Goal: Transaction & Acquisition: Purchase product/service

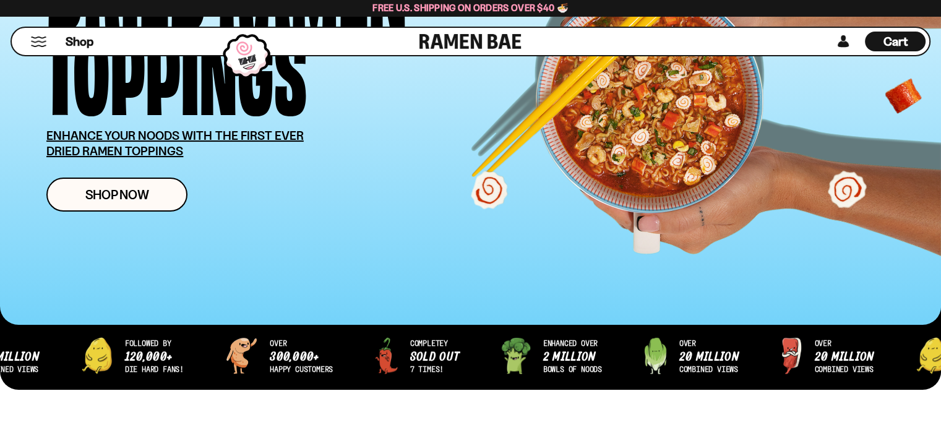
scroll to position [207, 0]
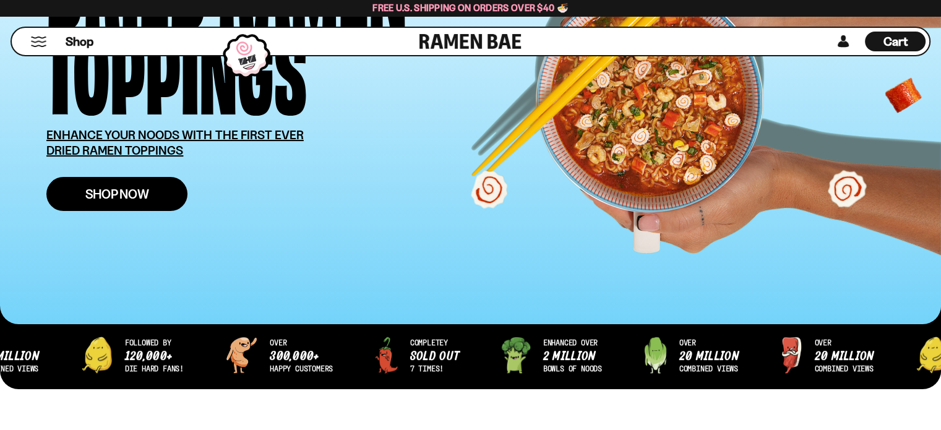
click at [121, 199] on span "Shop Now" at bounding box center [117, 193] width 64 height 13
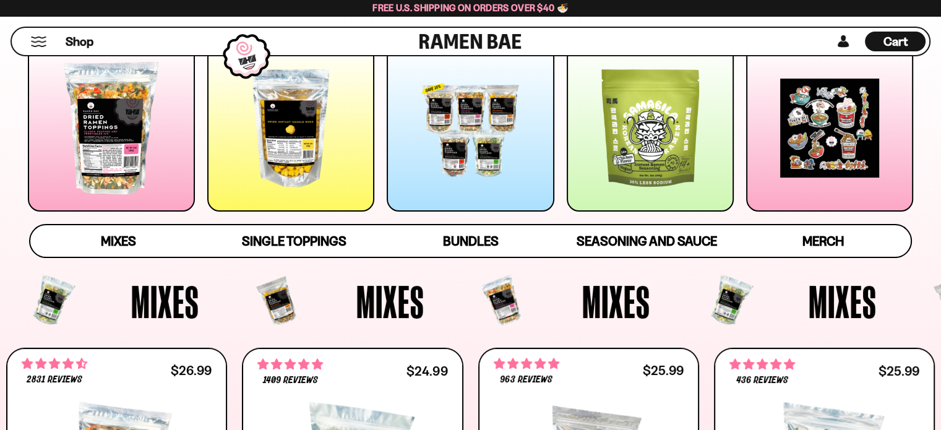
scroll to position [309, 0]
click at [106, 152] on div at bounding box center [111, 128] width 167 height 167
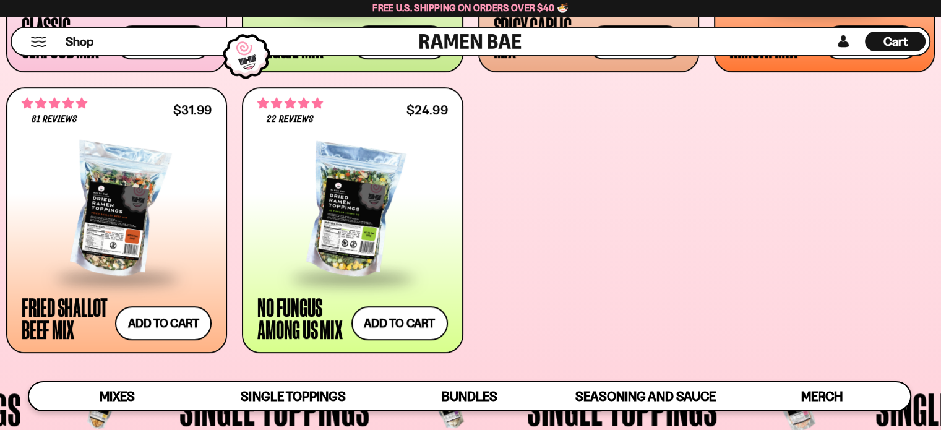
scroll to position [541, 0]
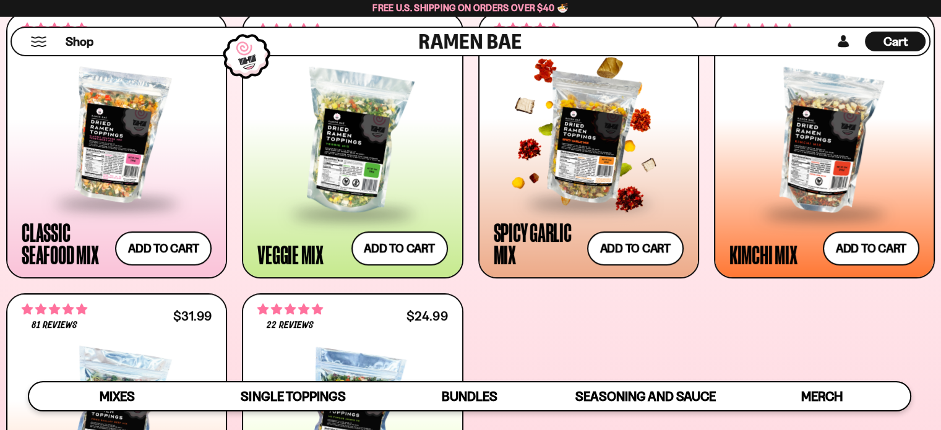
click at [594, 136] on div at bounding box center [589, 136] width 190 height 131
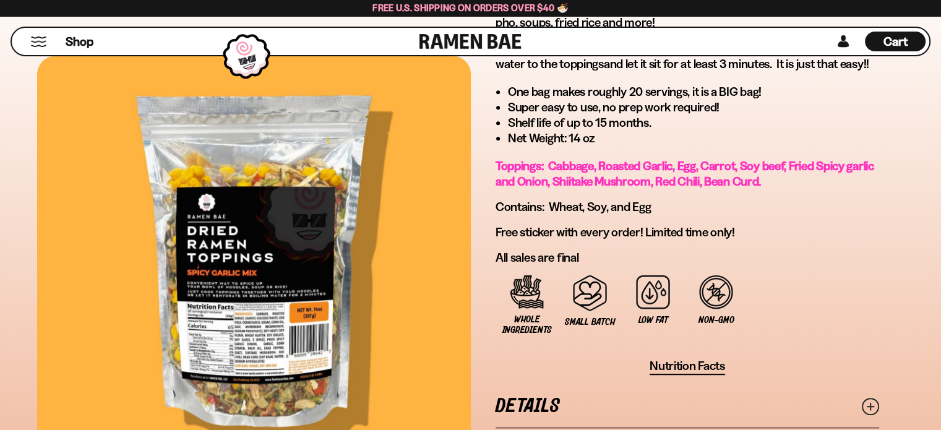
scroll to position [824, 0]
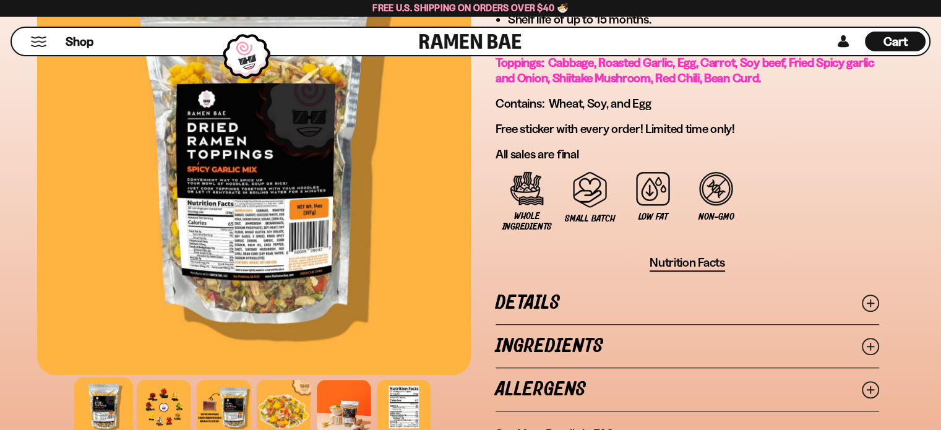
click at [870, 303] on icon at bounding box center [870, 302] width 17 height 17
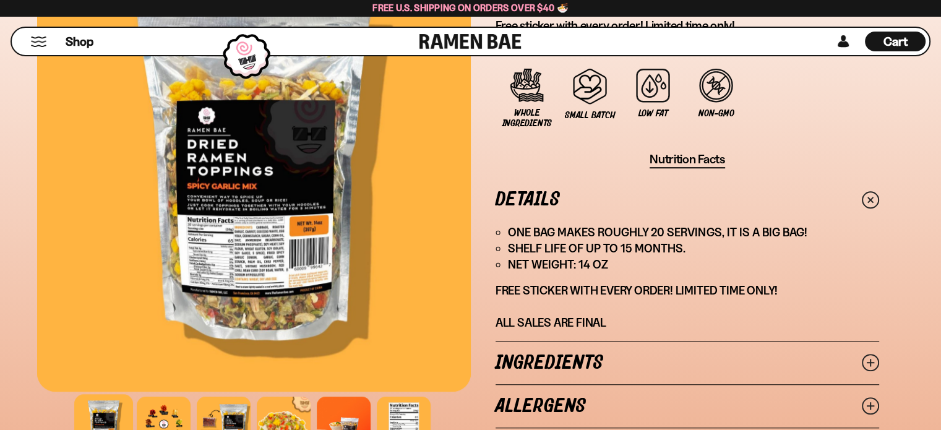
scroll to position [1031, 0]
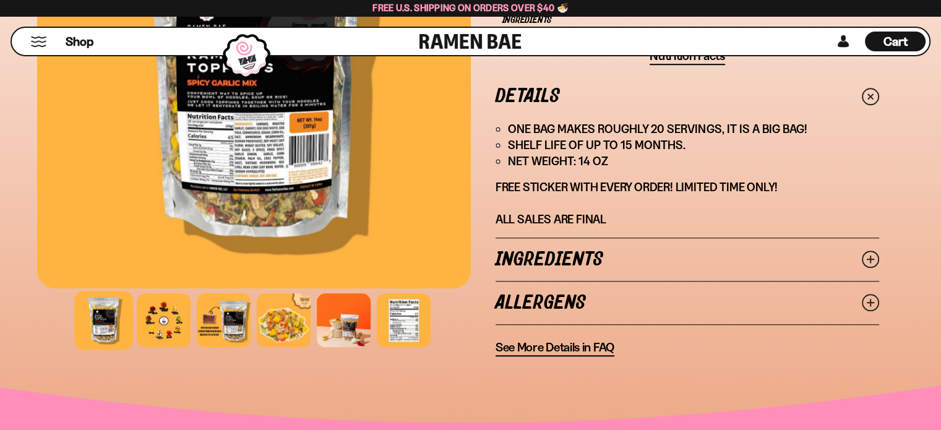
click at [870, 256] on line at bounding box center [870, 259] width 6 height 6
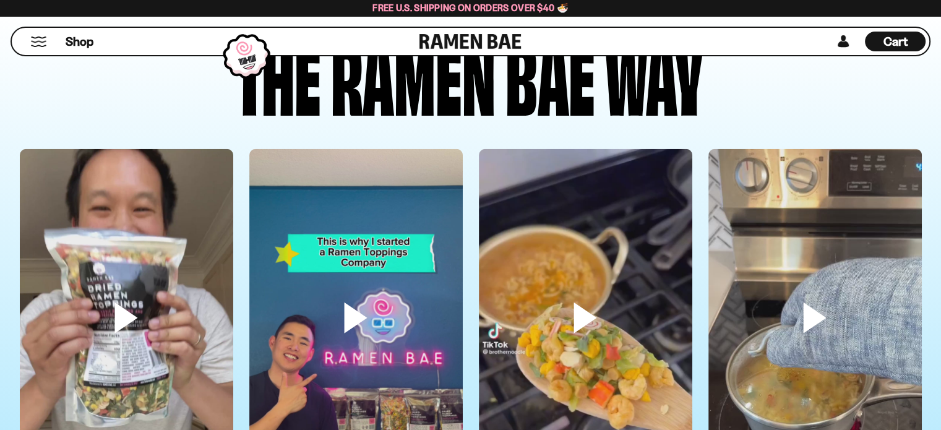
scroll to position [3608, 0]
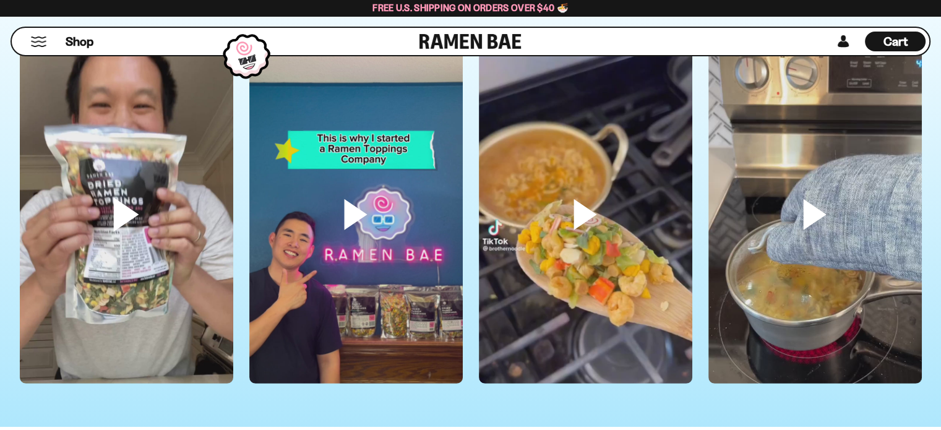
click at [116, 210] on video at bounding box center [126, 235] width 213 height 379
click at [351, 212] on video at bounding box center [355, 235] width 213 height 379
click at [121, 217] on video at bounding box center [126, 235] width 213 height 379
click at [432, 252] on video at bounding box center [355, 235] width 213 height 379
click at [581, 207] on video at bounding box center [585, 235] width 213 height 379
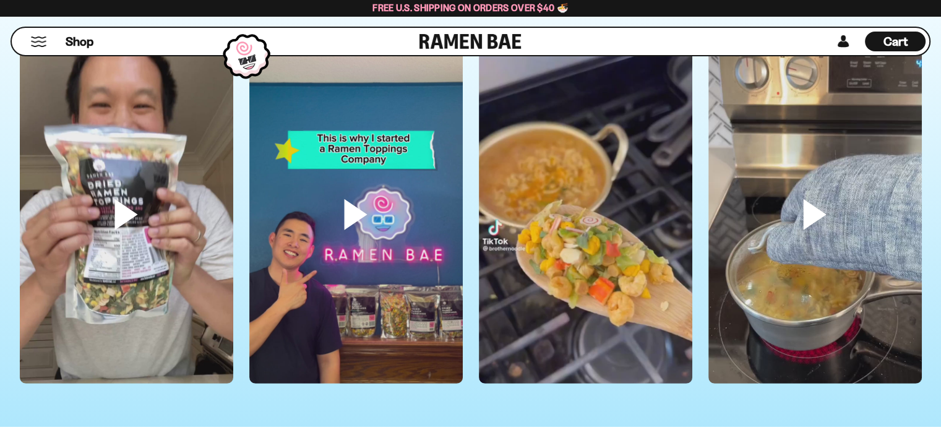
click at [609, 146] on video at bounding box center [585, 235] width 213 height 379
click at [821, 206] on video at bounding box center [814, 235] width 213 height 379
click at [819, 207] on video at bounding box center [814, 235] width 213 height 379
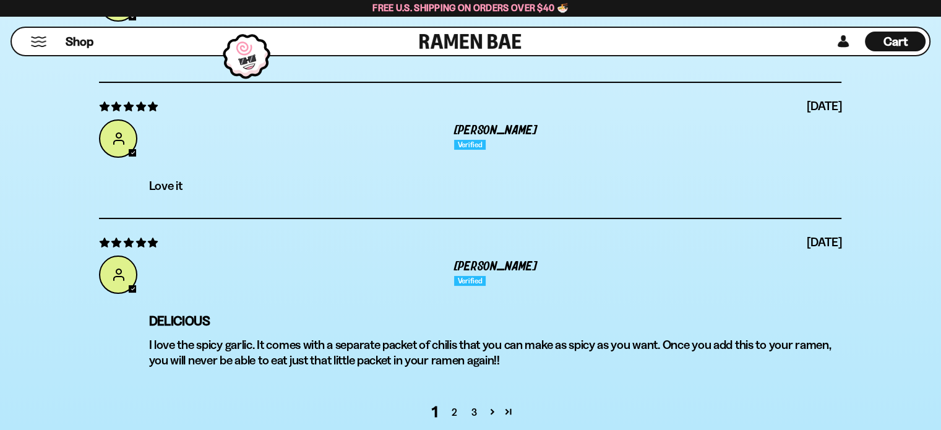
scroll to position [4948, 0]
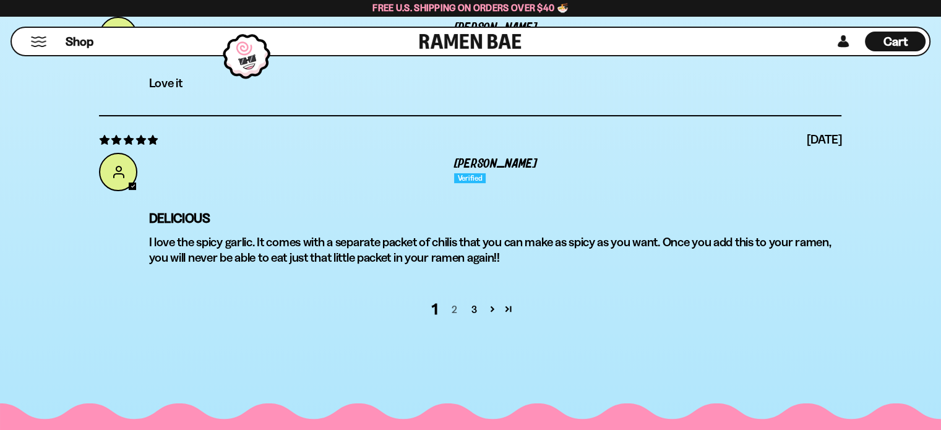
click at [456, 302] on link "2" at bounding box center [454, 309] width 20 height 15
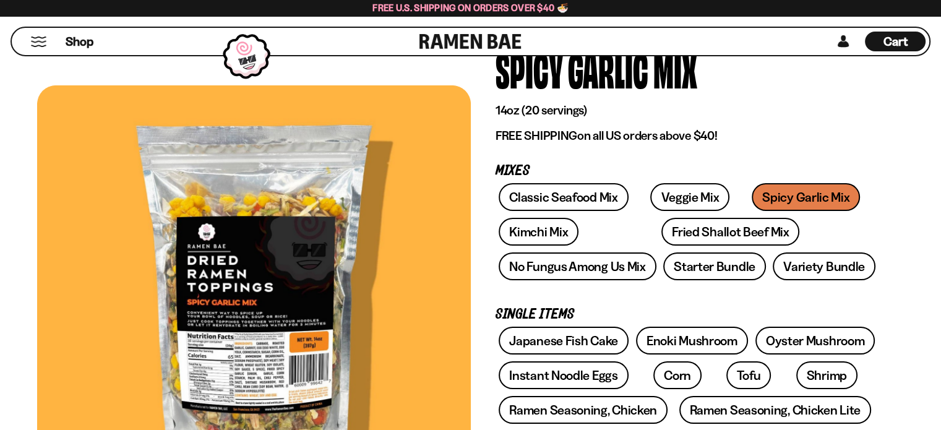
scroll to position [0, 0]
